Goal: Transaction & Acquisition: Purchase product/service

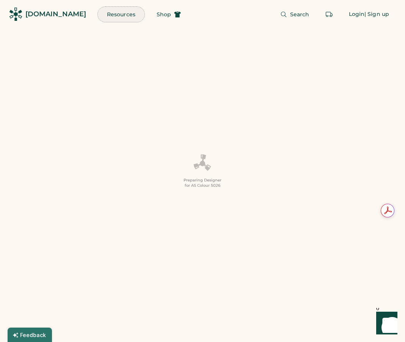
click at [100, 10] on button "Resources" at bounding box center [121, 14] width 47 height 15
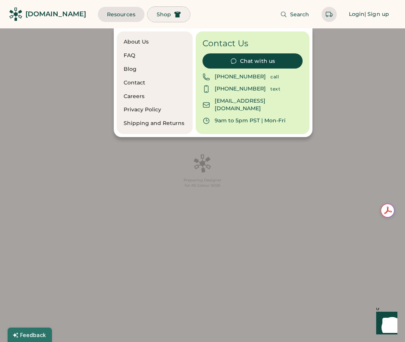
click at [148, 15] on button "Shop" at bounding box center [169, 14] width 42 height 15
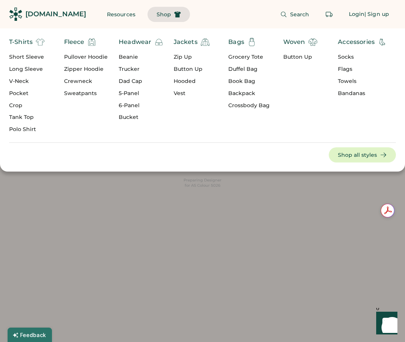
click at [212, 19] on div "Search Login | Sign up" at bounding box center [294, 14] width 208 height 28
click at [141, 171] on div "T-Shirts Short Sleeve Long Sleeve V-Neck Pocket Crop Tank Top Polo Shirt Fleece…" at bounding box center [202, 99] width 405 height 143
click at [129, 192] on div "Preparing Designer for AS Colour 5026" at bounding box center [202, 171] width 405 height 342
click at [100, 11] on button "Resources" at bounding box center [121, 14] width 47 height 15
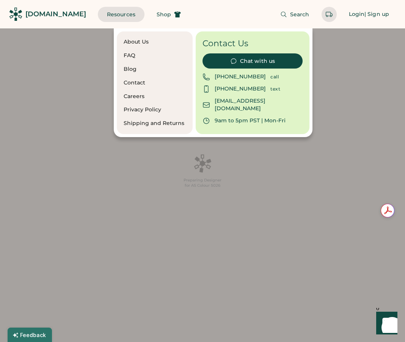
click at [36, 17] on div "[DOMAIN_NAME]" at bounding box center [55, 13] width 61 height 9
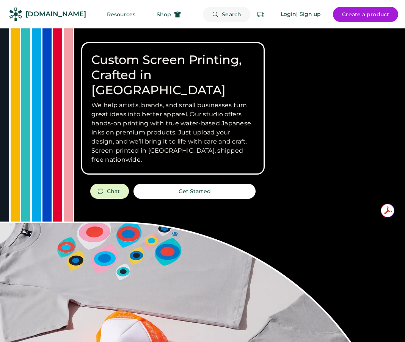
click at [225, 13] on span "Search" at bounding box center [231, 14] width 19 height 5
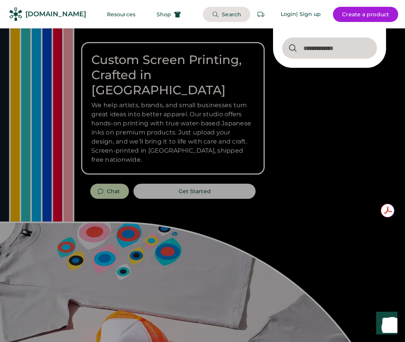
click at [316, 51] on input "input" at bounding box center [329, 48] width 95 height 21
click at [287, 93] on div at bounding box center [202, 171] width 405 height 342
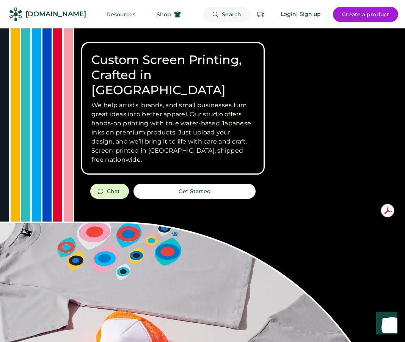
drag, startPoint x: 232, startPoint y: 16, endPoint x: 239, endPoint y: 19, distance: 7.3
click at [232, 16] on span "Search" at bounding box center [231, 14] width 19 height 5
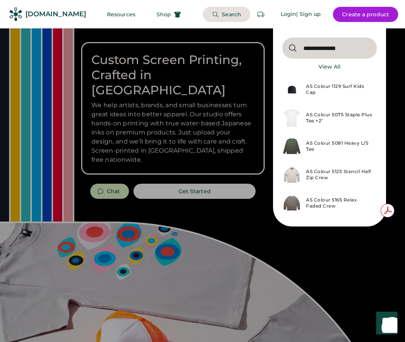
scroll to position [57, 0]
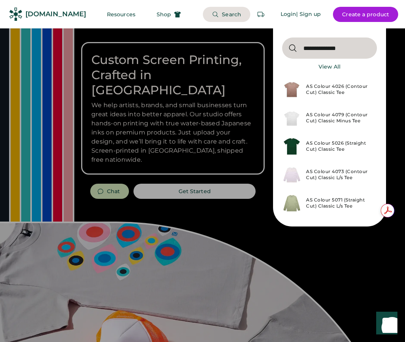
type input "**********"
click at [344, 93] on div "AS Colour 4026 (Contour Cut) Classic Tee" at bounding box center [339, 89] width 66 height 12
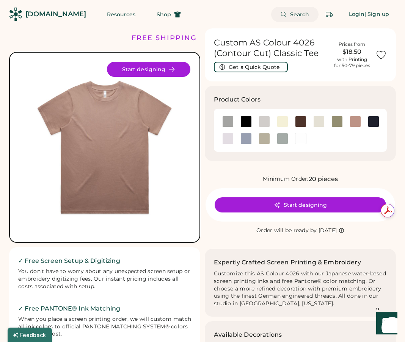
click at [295, 12] on span "Search" at bounding box center [299, 14] width 19 height 5
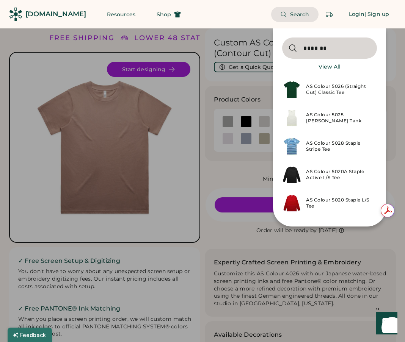
type input "*******"
click at [339, 93] on div "AS Colour 5026 (Straight Cut) Classic Tee" at bounding box center [339, 89] width 66 height 12
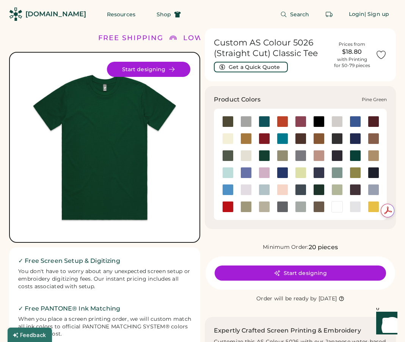
click at [319, 190] on div at bounding box center [318, 189] width 11 height 11
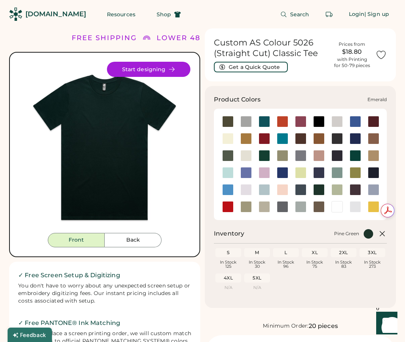
click at [265, 157] on div at bounding box center [264, 155] width 11 height 11
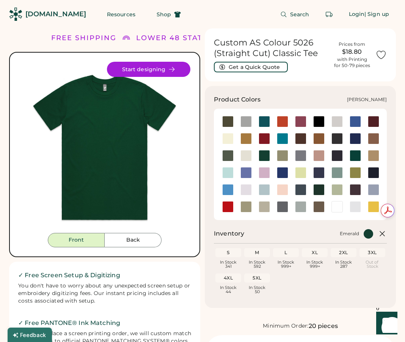
click at [356, 156] on div at bounding box center [355, 155] width 11 height 11
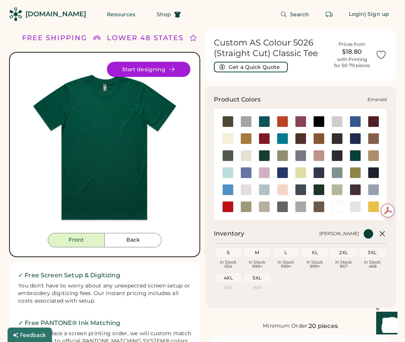
click at [262, 156] on div at bounding box center [264, 155] width 11 height 11
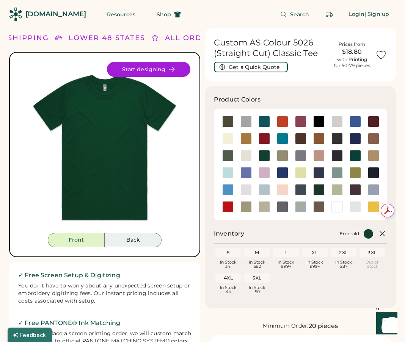
click at [143, 241] on button "Back" at bounding box center [133, 240] width 57 height 14
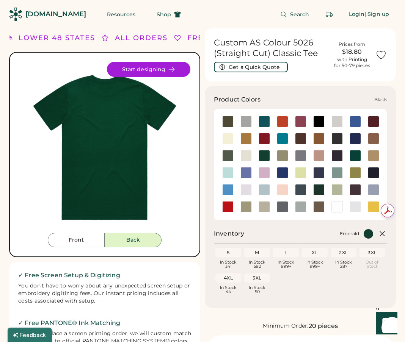
click at [317, 121] on div at bounding box center [318, 121] width 11 height 11
